Goal: Task Accomplishment & Management: Manage account settings

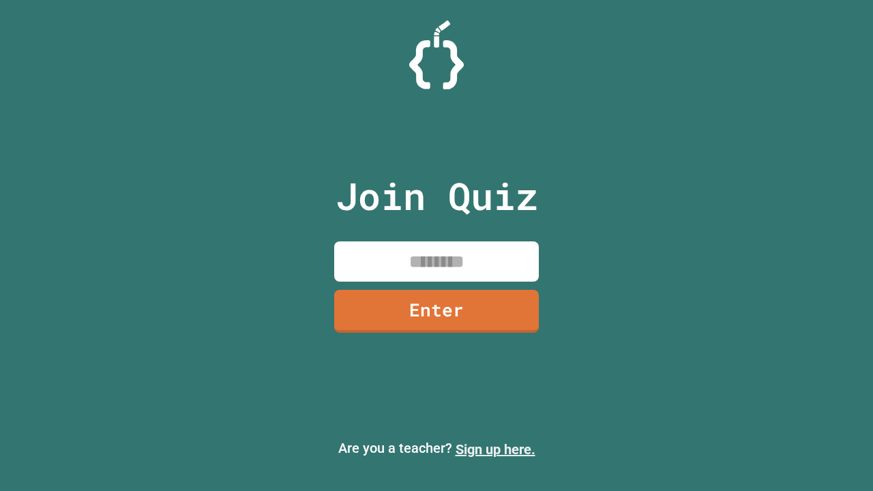
click at [495, 449] on link "Sign up here." at bounding box center [496, 449] width 80 height 16
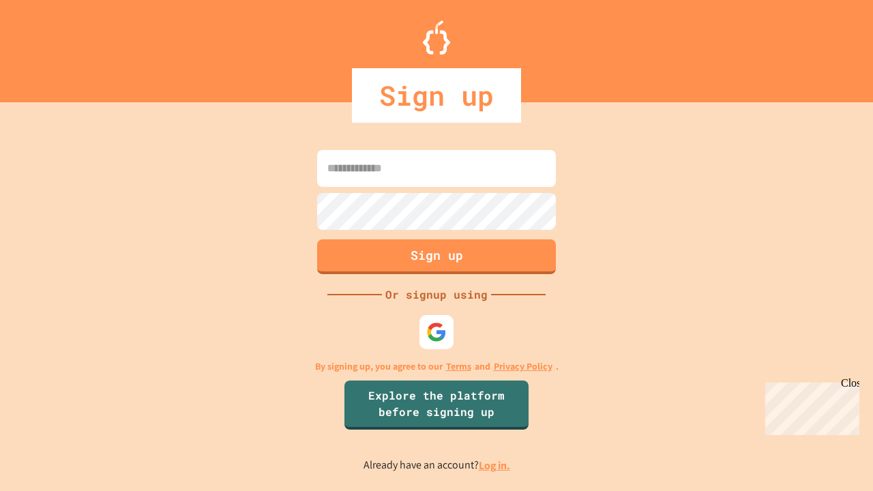
click at [495, 465] on link "Log in." at bounding box center [494, 465] width 31 height 14
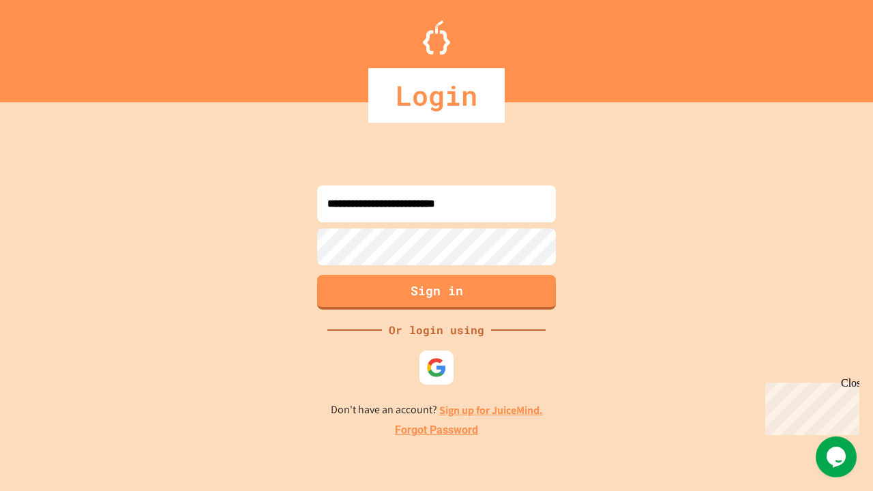
type input "**********"
